Goal: Task Accomplishment & Management: Use online tool/utility

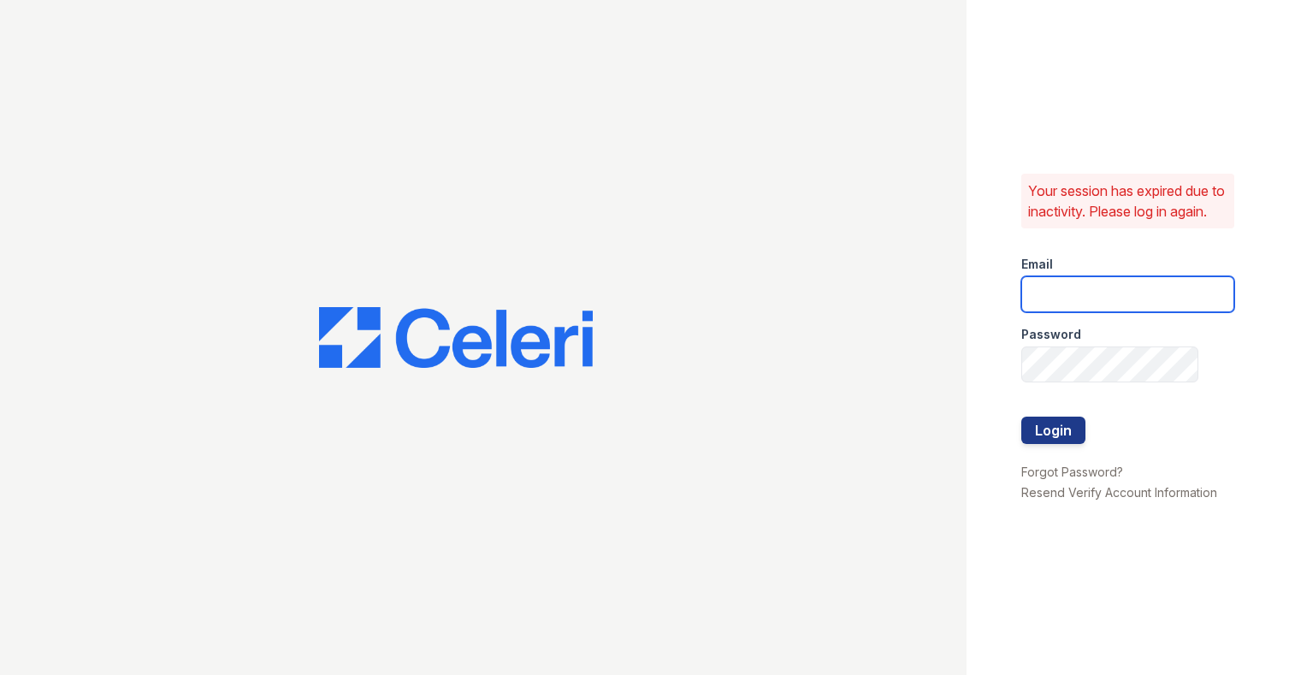
click at [1085, 308] on input "email" at bounding box center [1127, 294] width 213 height 36
type input "[PERSON_NAME][EMAIL_ADDRESS][DOMAIN_NAME]"
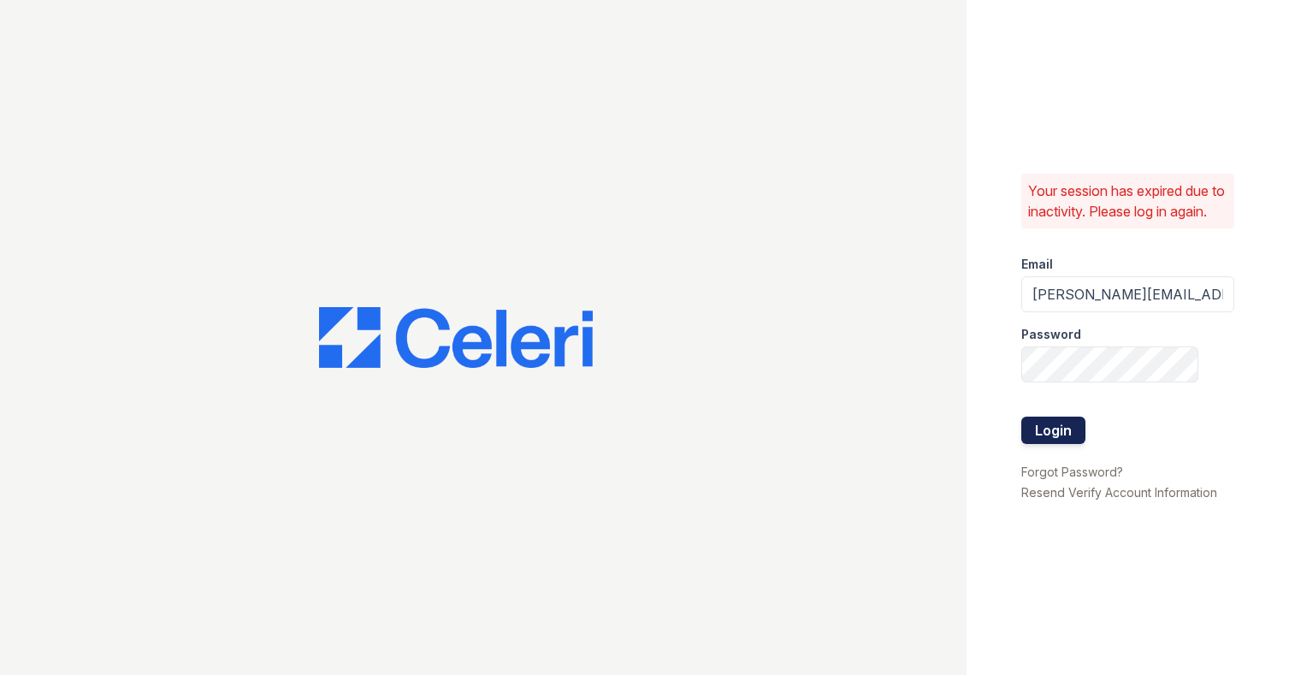
click at [1062, 443] on button "Login" at bounding box center [1053, 430] width 64 height 27
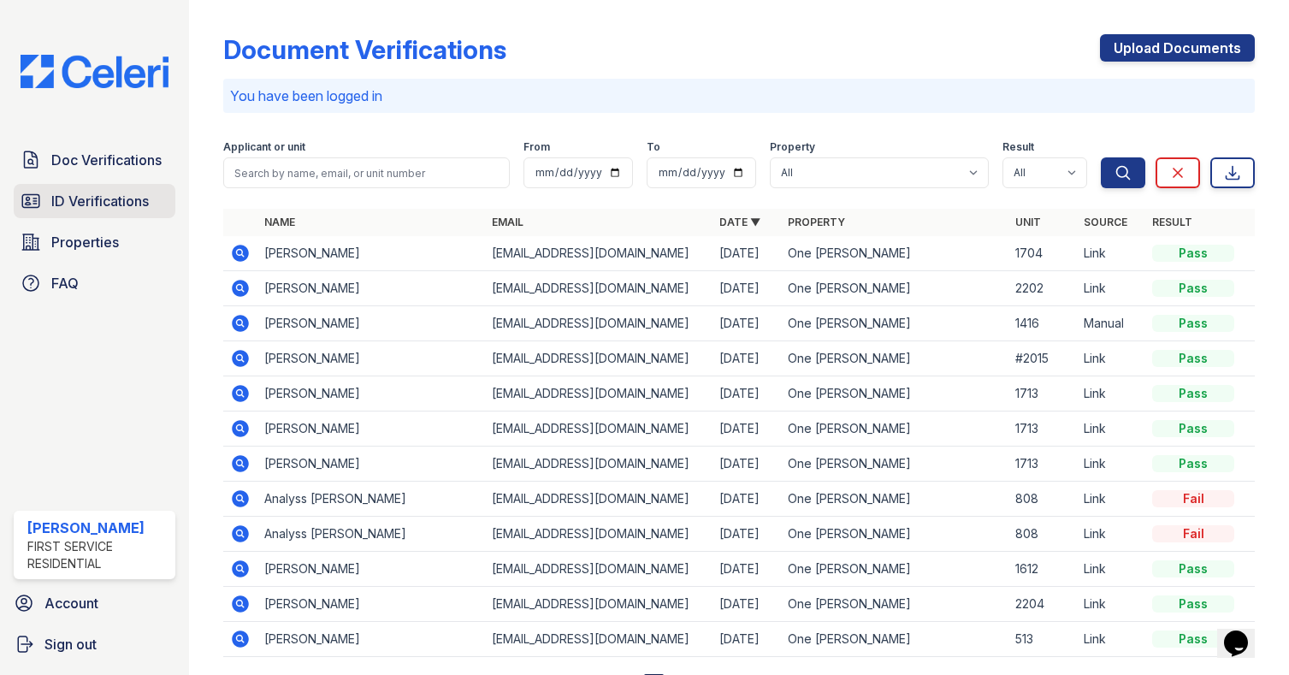
click at [107, 195] on span "ID Verifications" at bounding box center [100, 201] width 98 height 21
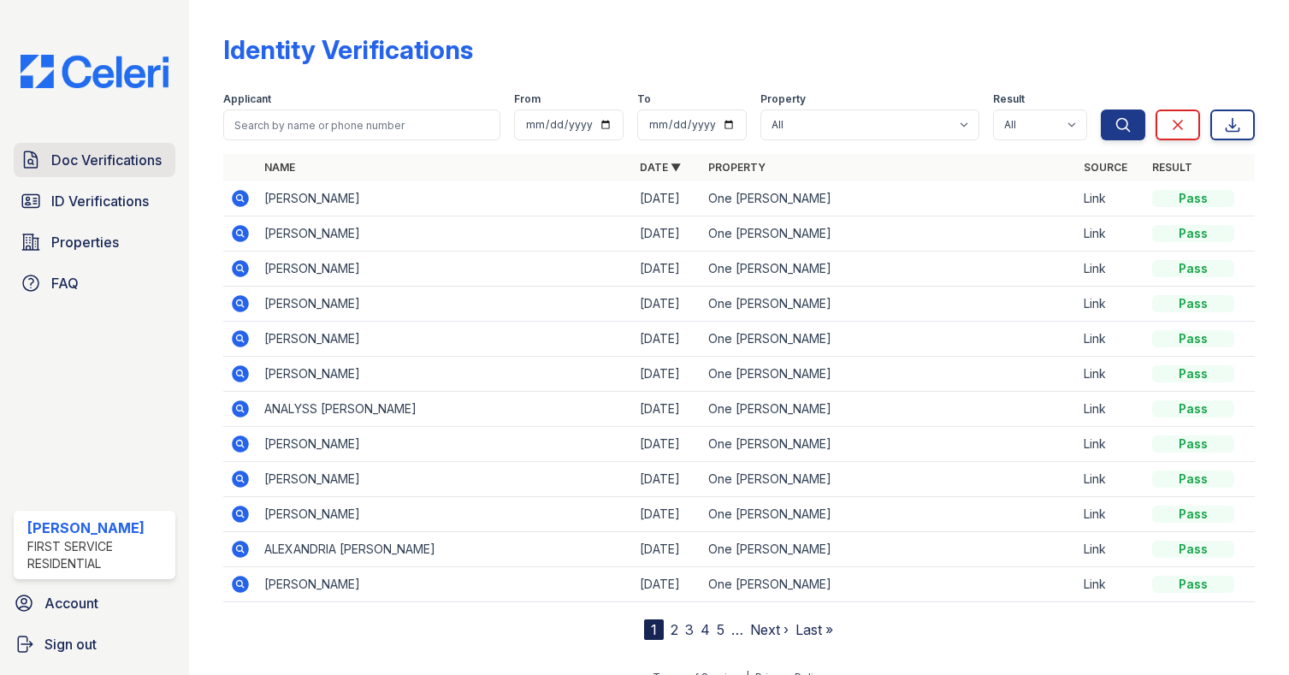
click at [74, 175] on link "Doc Verifications" at bounding box center [95, 160] width 162 height 34
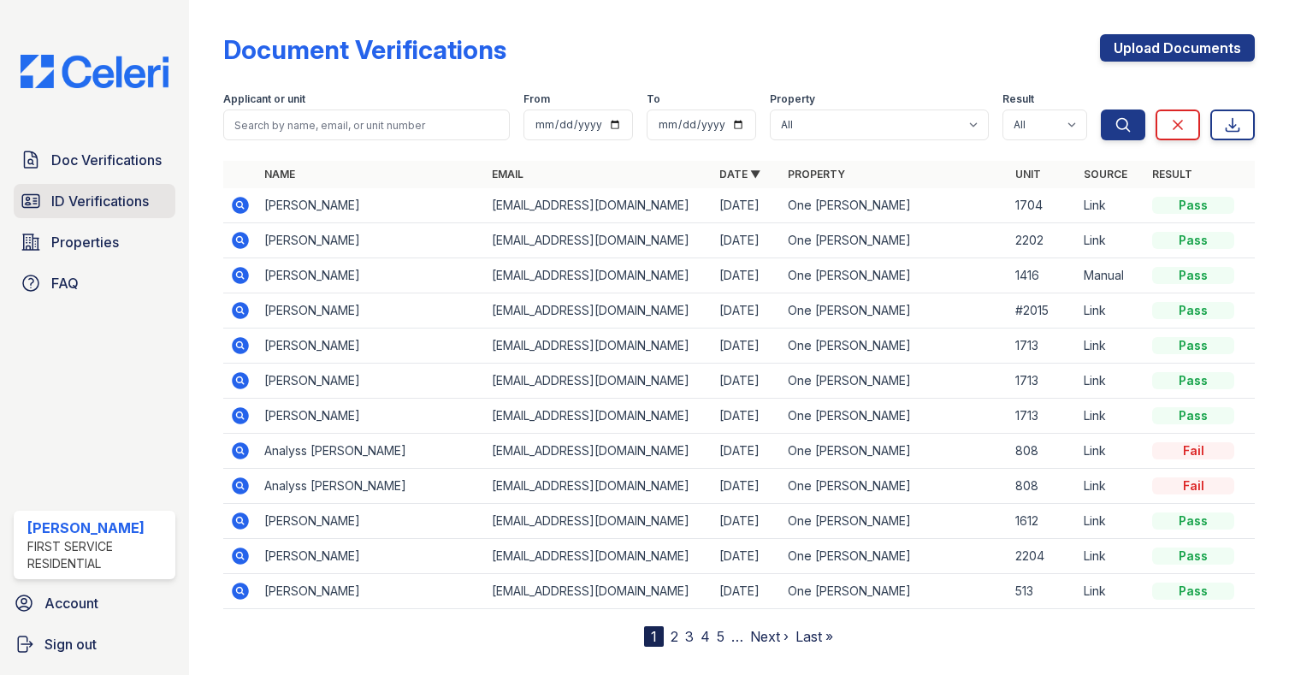
click at [80, 206] on span "ID Verifications" at bounding box center [100, 201] width 98 height 21
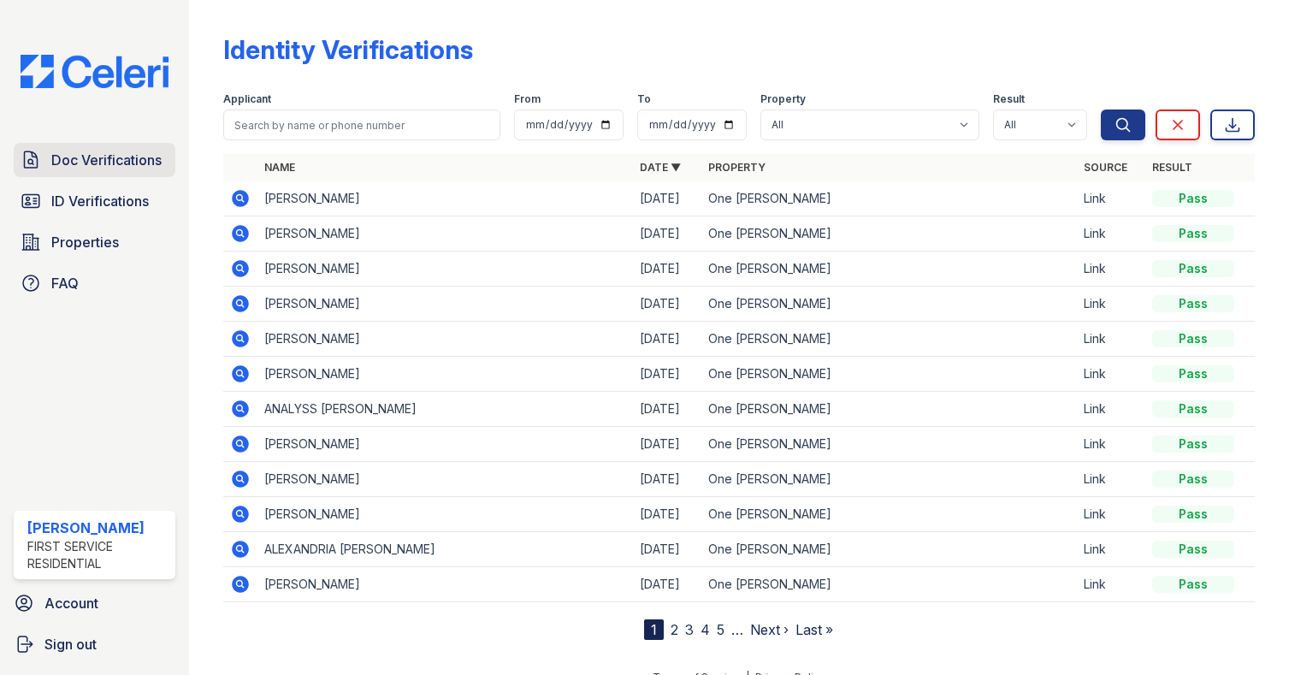
click at [71, 161] on span "Doc Verifications" at bounding box center [106, 160] width 110 height 21
